Goal: Information Seeking & Learning: Find specific page/section

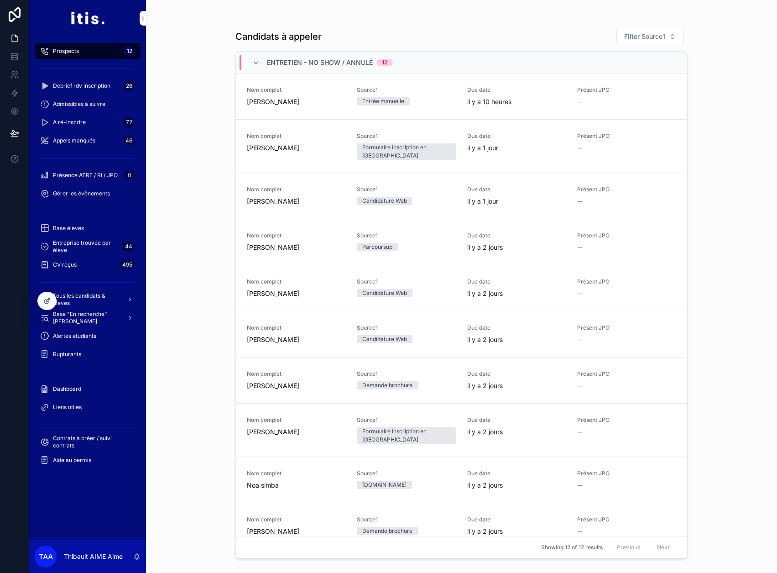
click at [90, 300] on span "Tous les candidats & eleves" at bounding box center [86, 299] width 67 height 15
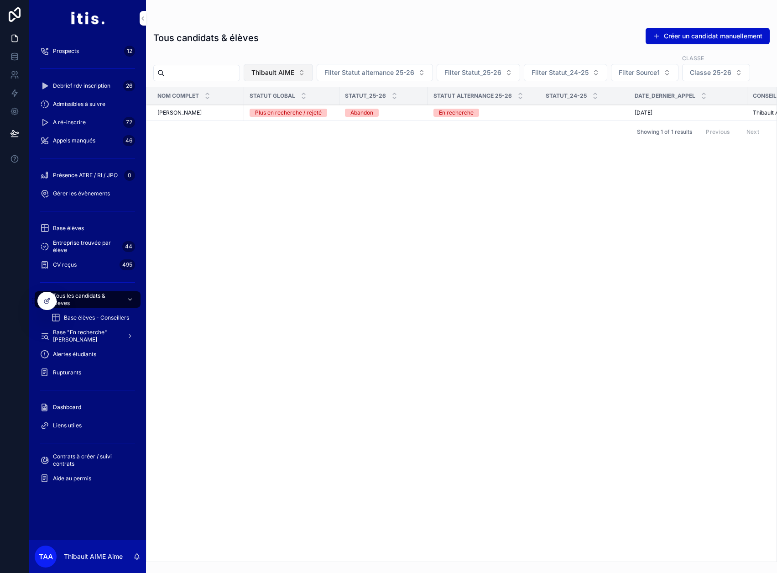
click at [294, 76] on span "Thibault AIME" at bounding box center [272, 72] width 43 height 9
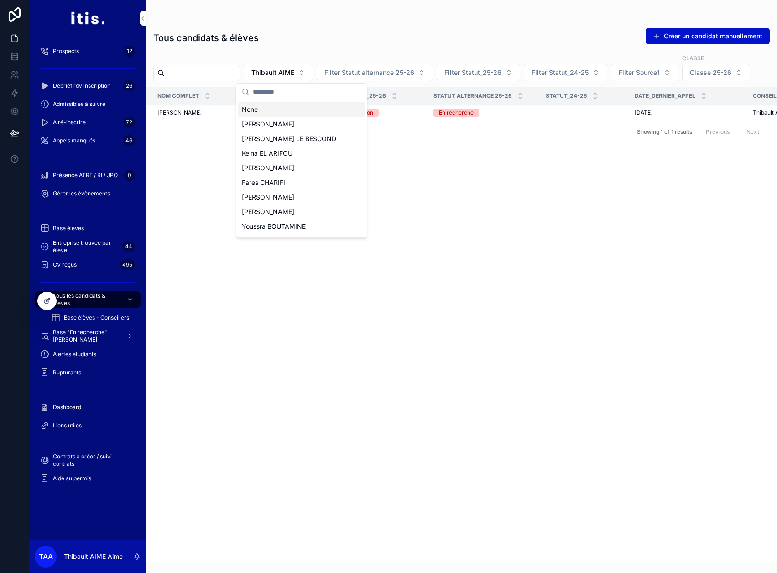
click at [287, 109] on div "None" at bounding box center [301, 109] width 127 height 15
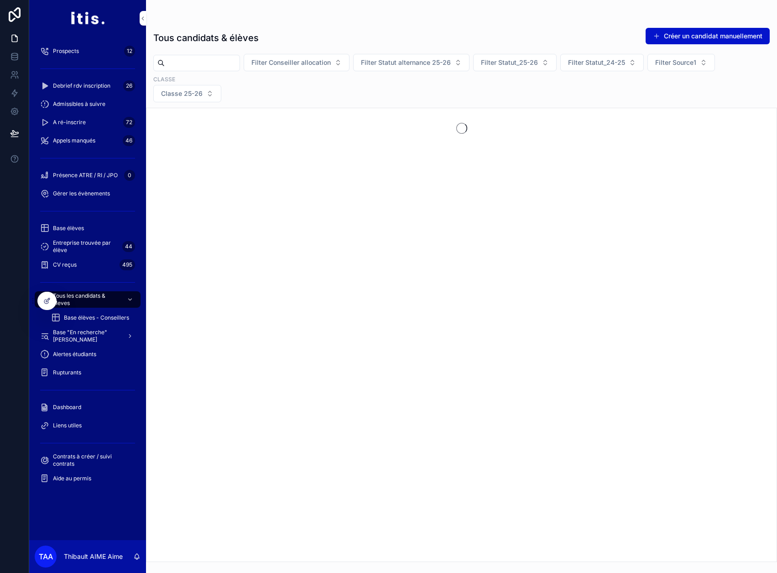
click at [212, 67] on input "scrollable content" at bounding box center [202, 63] width 75 height 13
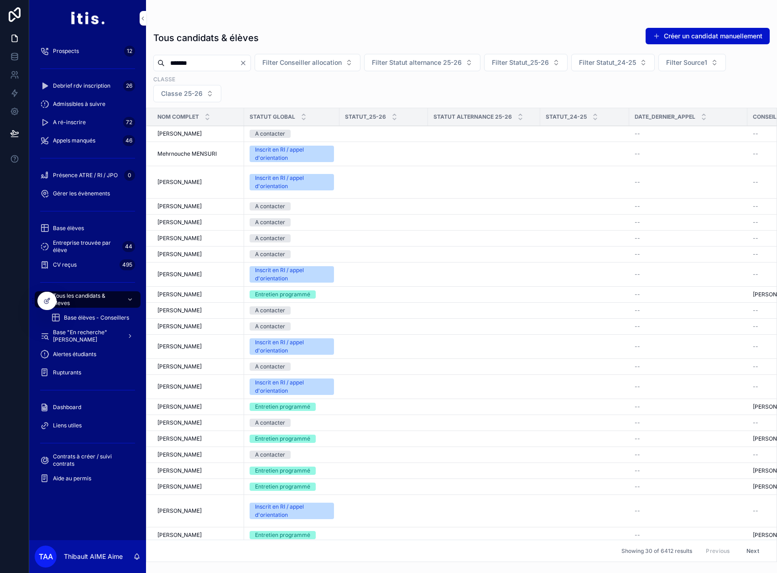
type input "*******"
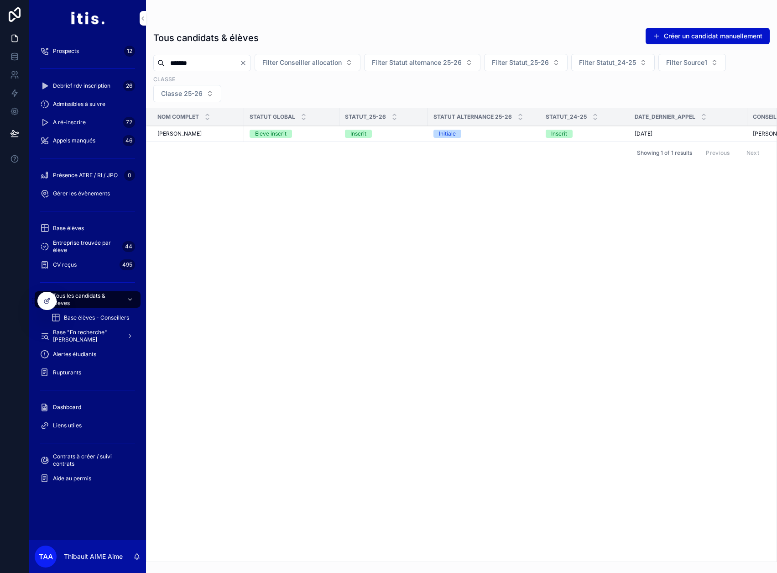
click at [221, 134] on div "[PERSON_NAME] [PERSON_NAME]" at bounding box center [197, 133] width 81 height 7
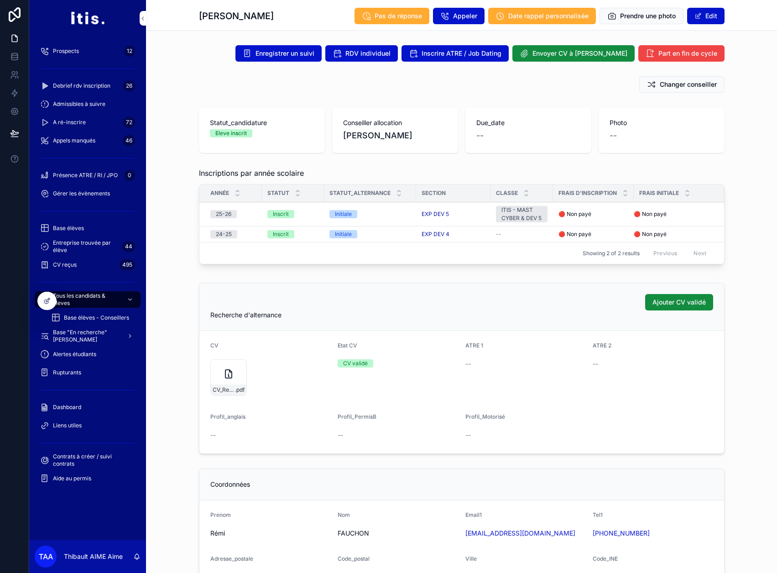
click at [102, 302] on span "Tous les candidats & eleves" at bounding box center [86, 299] width 67 height 15
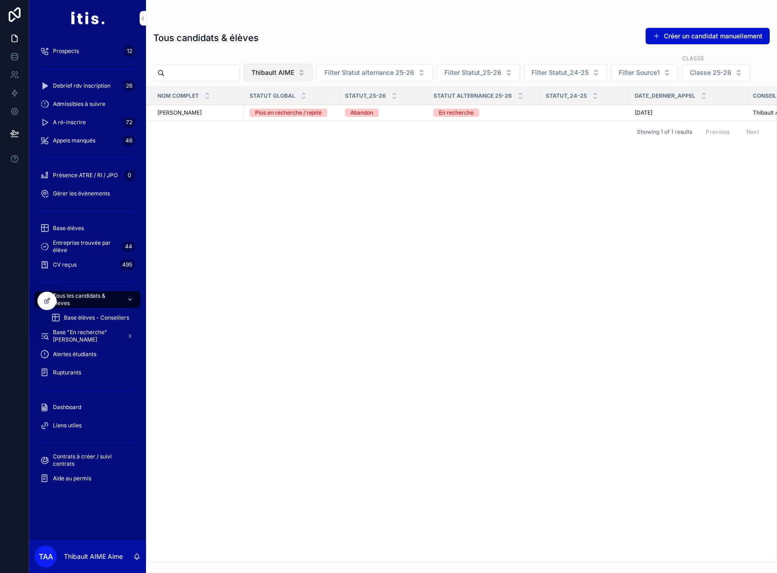
click at [294, 72] on span "Thibault AIME" at bounding box center [272, 72] width 43 height 9
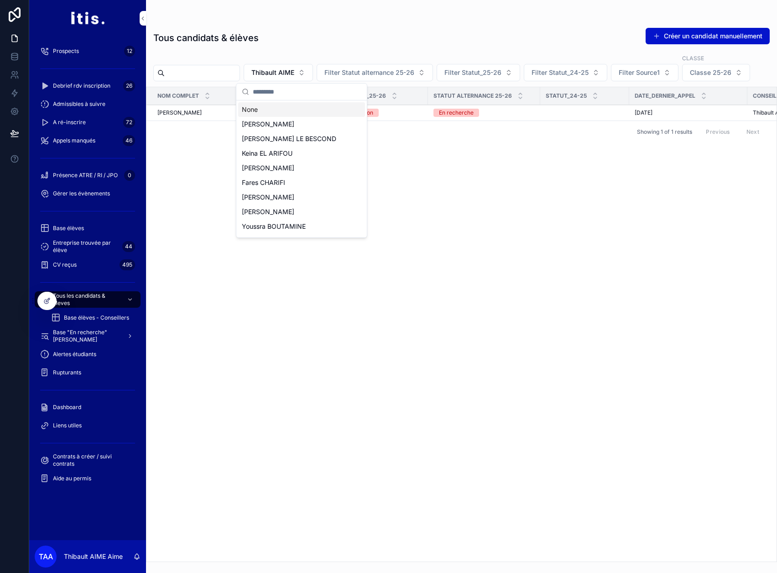
click at [280, 107] on div "None" at bounding box center [301, 109] width 127 height 15
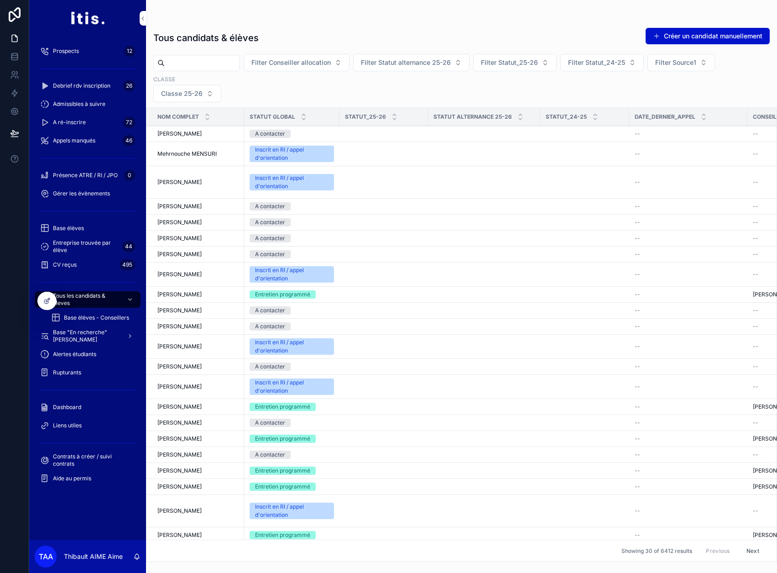
click at [226, 65] on input "scrollable content" at bounding box center [202, 63] width 75 height 13
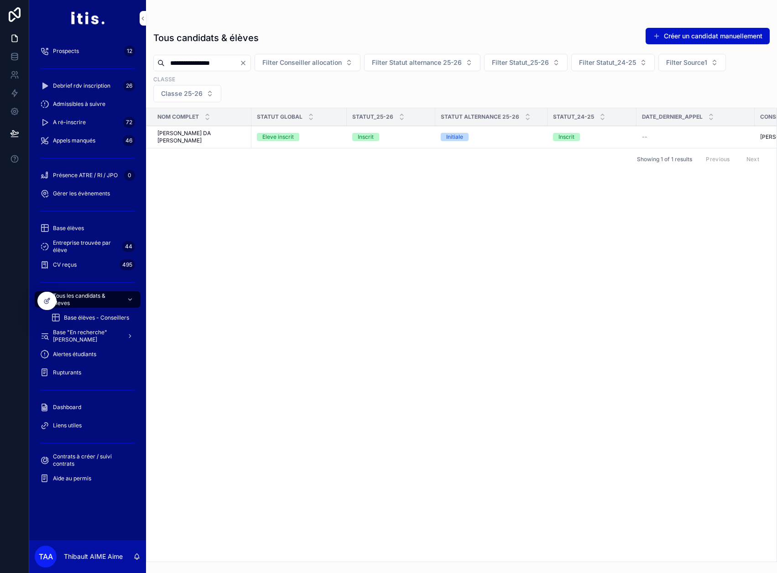
type input "**********"
click at [236, 139] on td "[PERSON_NAME] DA CRUZ [PERSON_NAME] DA [PERSON_NAME]" at bounding box center [198, 137] width 105 height 22
click at [237, 133] on span "[PERSON_NAME] DA [PERSON_NAME]" at bounding box center [201, 137] width 89 height 15
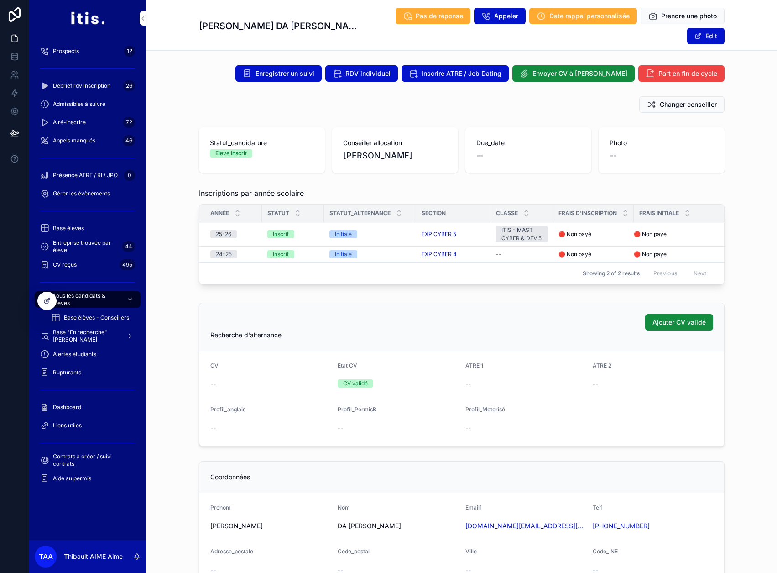
click at [167, 95] on div "Changer conseiller" at bounding box center [461, 105] width 631 height 24
click at [84, 297] on span "Tous les candidats & eleves" at bounding box center [86, 299] width 67 height 15
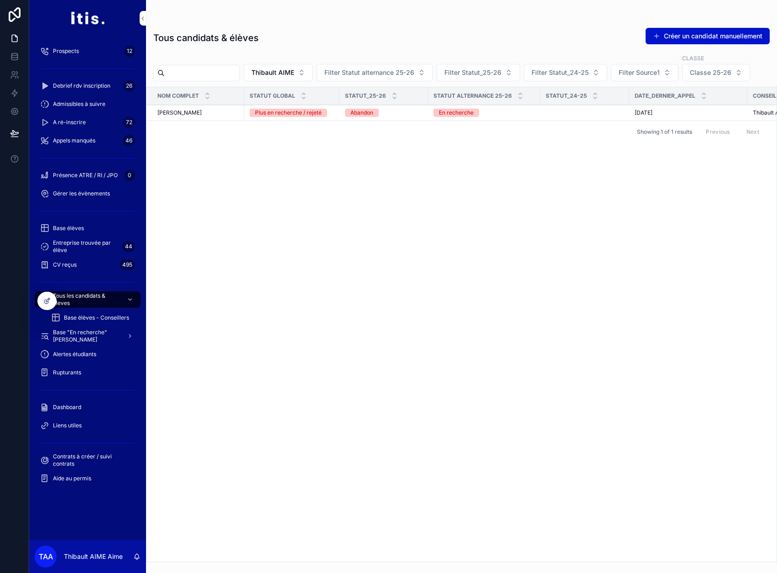
click at [241, 197] on div "Nom complet Statut global Statut_25-26 Statut alternance 25-26 Statut_24-25 Dat…" at bounding box center [461, 324] width 630 height 474
